Goal: Understand process/instructions: Learn how to perform a task or action

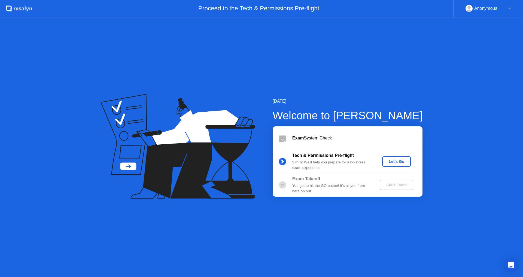
click at [401, 164] on div "Let's Go" at bounding box center [397, 162] width 24 height 4
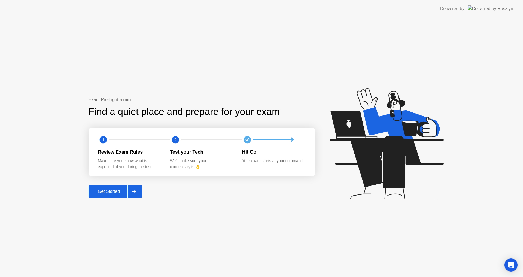
click at [115, 189] on div "Get Started" at bounding box center [108, 191] width 37 height 5
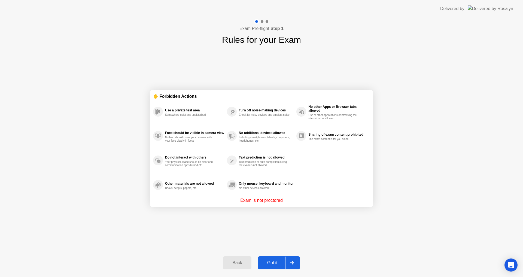
click at [266, 261] on div "Got it" at bounding box center [273, 263] width 26 height 5
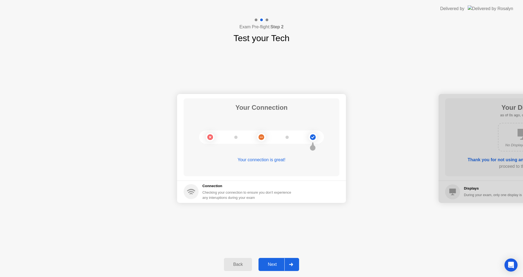
click at [278, 264] on div "Next" at bounding box center [272, 264] width 24 height 5
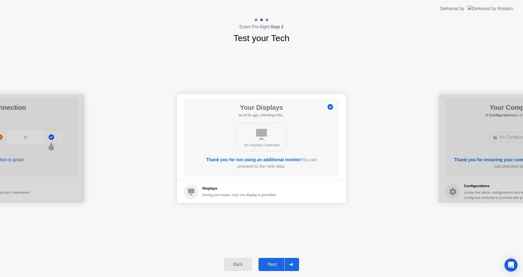
click at [278, 264] on div "Next" at bounding box center [272, 264] width 24 height 5
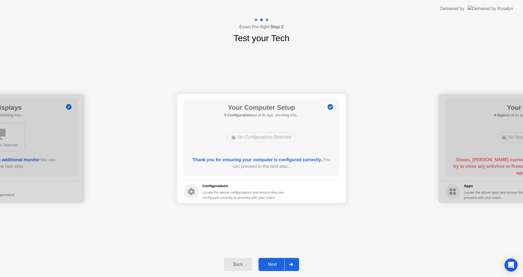
click at [278, 264] on div "Next" at bounding box center [272, 264] width 24 height 5
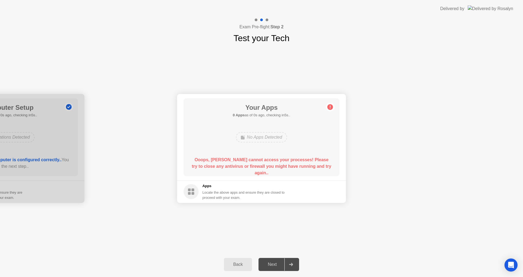
click at [294, 172] on div "Ooops, [PERSON_NAME] cannot access your processes! Please try to close any anti…" at bounding box center [262, 164] width 140 height 15
click at [294, 167] on b "Ooops, [PERSON_NAME] cannot access your processes! Please try to close any anti…" at bounding box center [262, 167] width 140 height 18
click at [295, 165] on b "Ooops, [PERSON_NAME] cannot access your processes! Please try to close any anti…" at bounding box center [262, 167] width 140 height 18
